Goal: Use online tool/utility

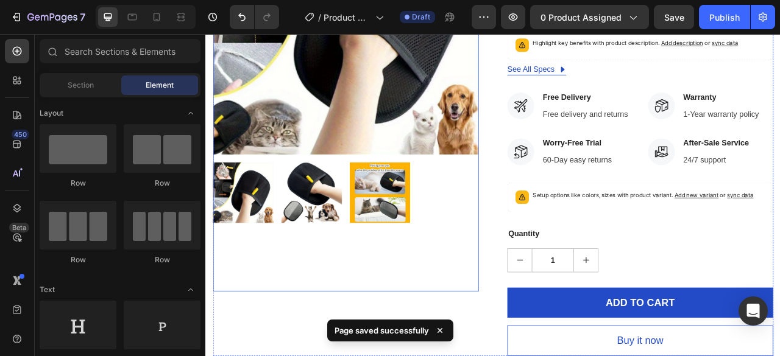
scroll to position [255, 0]
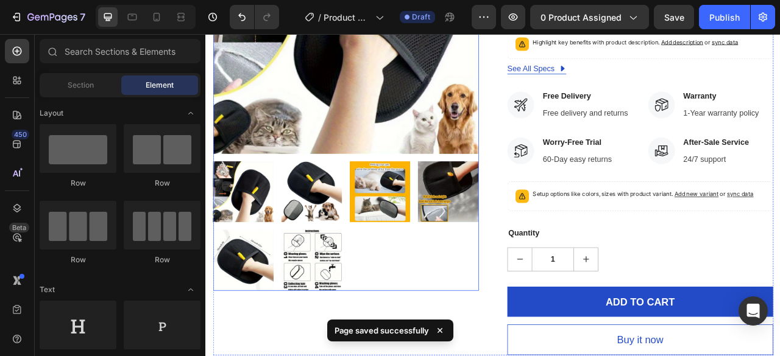
click at [420, 289] on div at bounding box center [383, 278] width 338 height 165
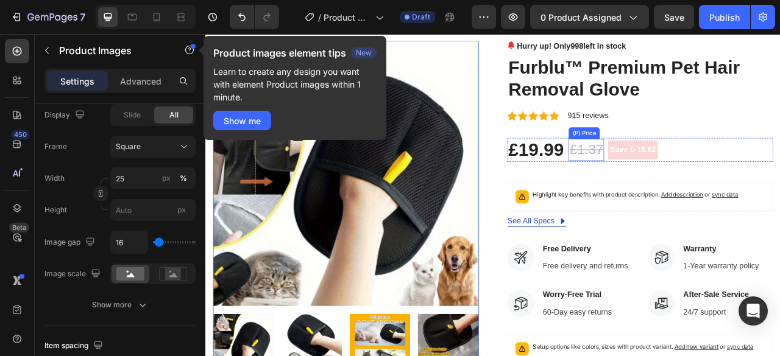
scroll to position [60, 0]
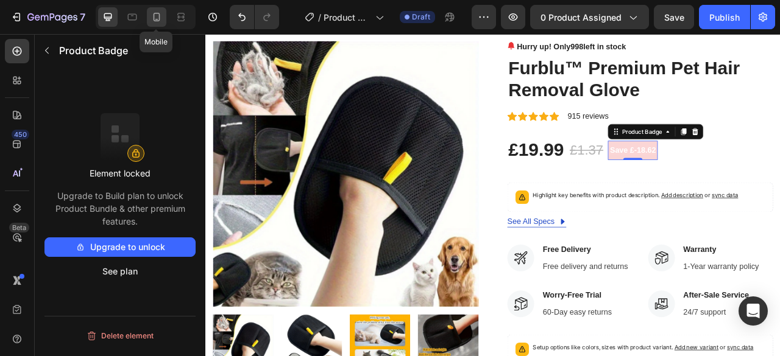
click at [147, 13] on div at bounding box center [156, 16] width 19 height 19
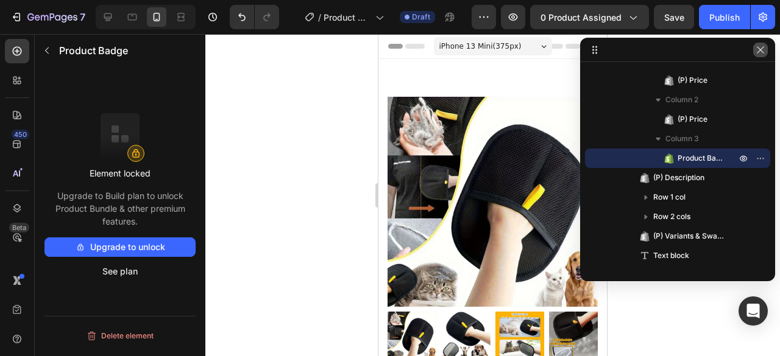
click at [761, 57] on button "button" at bounding box center [760, 50] width 15 height 15
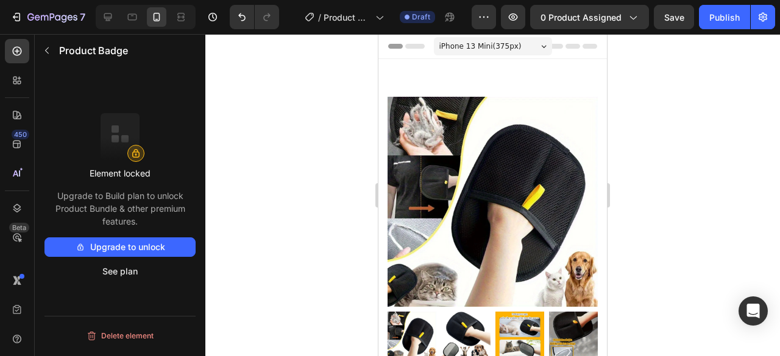
click at [120, 22] on div at bounding box center [146, 17] width 100 height 24
click at [129, 20] on icon at bounding box center [132, 17] width 9 height 7
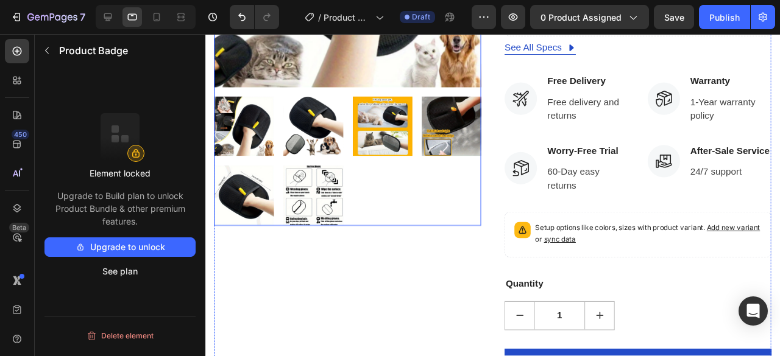
scroll to position [277, 0]
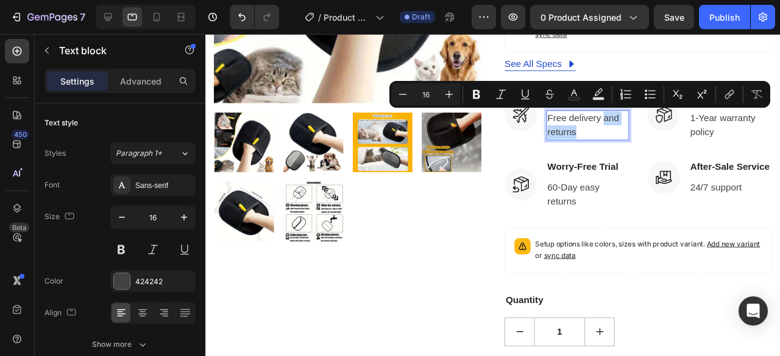
drag, startPoint x: 619, startPoint y: 122, endPoint x: 636, endPoint y: 136, distance: 21.6
click at [636, 136] on p "Free delivery and returns" at bounding box center [607, 130] width 85 height 29
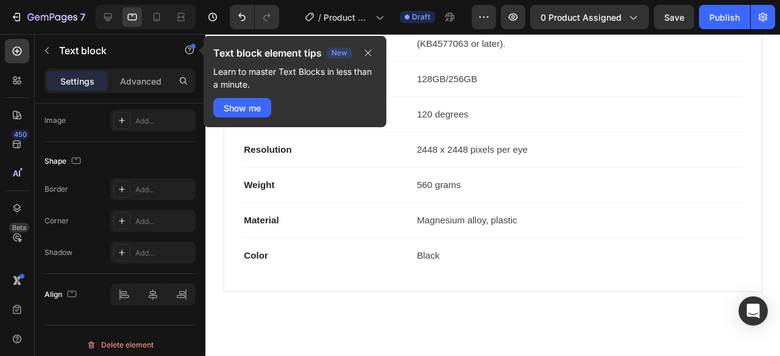
scroll to position [960, 0]
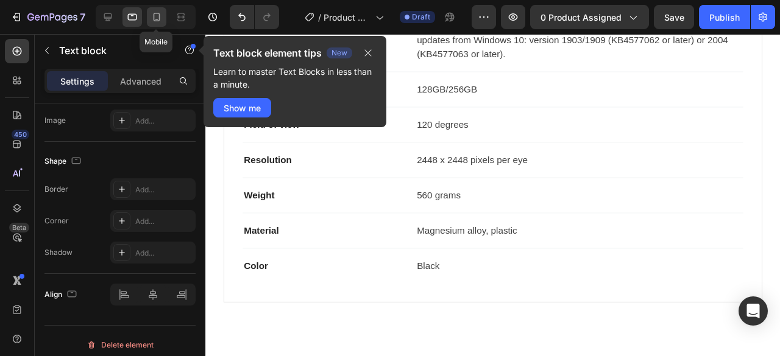
click at [152, 21] on icon at bounding box center [157, 17] width 12 height 12
type input "14"
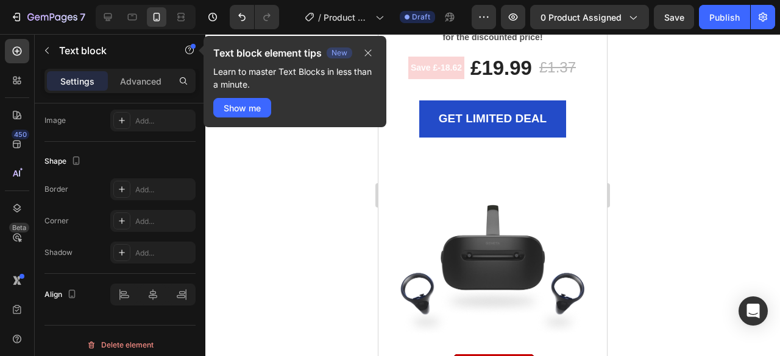
scroll to position [4167, 0]
